Goal: Information Seeking & Learning: Learn about a topic

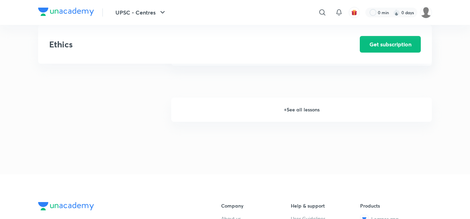
click at [280, 110] on h6 "+ See all lessons" at bounding box center [301, 110] width 260 height 24
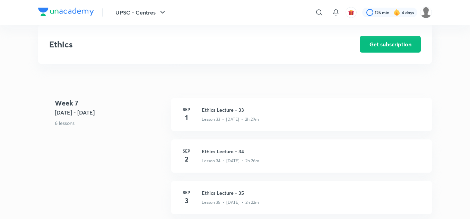
scroll to position [1766, 0]
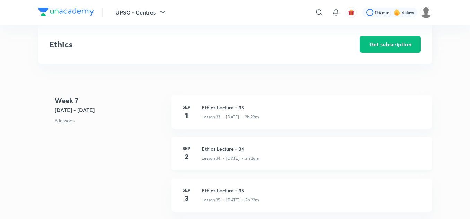
click at [219, 149] on h3 "Ethics Lecture - 34" at bounding box center [313, 148] width 222 height 7
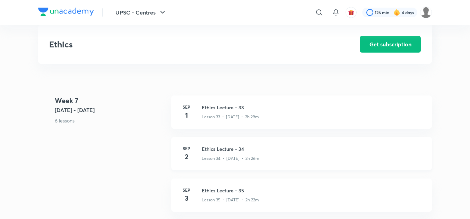
click at [219, 149] on h3 "Ethics Lecture - 34" at bounding box center [313, 148] width 222 height 7
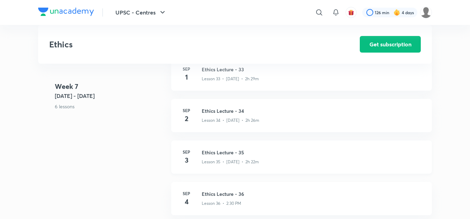
click at [219, 153] on h3 "Ethics Lecture - 35" at bounding box center [313, 152] width 222 height 7
click at [218, 110] on h3 "Ethics Lecture - 34" at bounding box center [313, 110] width 222 height 7
click at [219, 112] on h3 "Ethics Lecture - 34" at bounding box center [313, 110] width 222 height 7
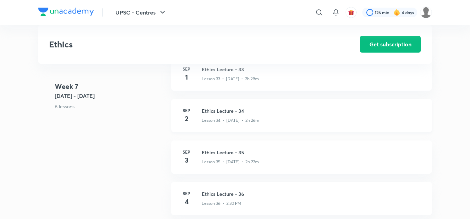
click at [219, 112] on h3 "Ethics Lecture - 34" at bounding box center [313, 110] width 222 height 7
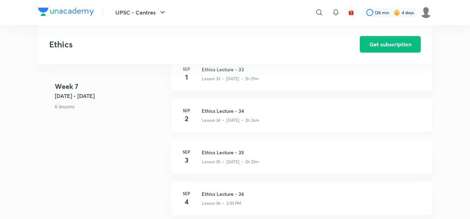
click at [219, 112] on h3 "Ethics Lecture - 34" at bounding box center [313, 110] width 222 height 7
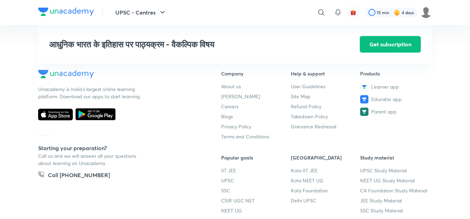
scroll to position [1133, 0]
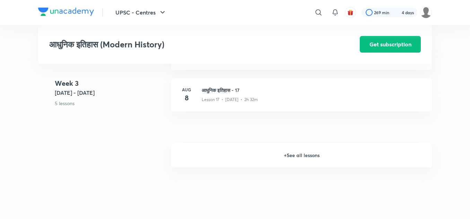
click at [283, 156] on h6 "+ See all lessons" at bounding box center [301, 155] width 260 height 24
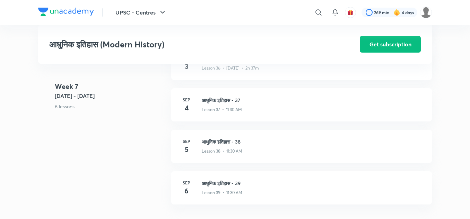
scroll to position [1939, 0]
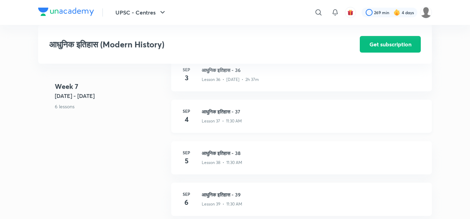
click at [216, 107] on div "[DATE] आधुनिक इतिहास - 37 Lesson 37 • 11:30 AM" at bounding box center [301, 116] width 260 height 33
